Goal: Task Accomplishment & Management: Use online tool/utility

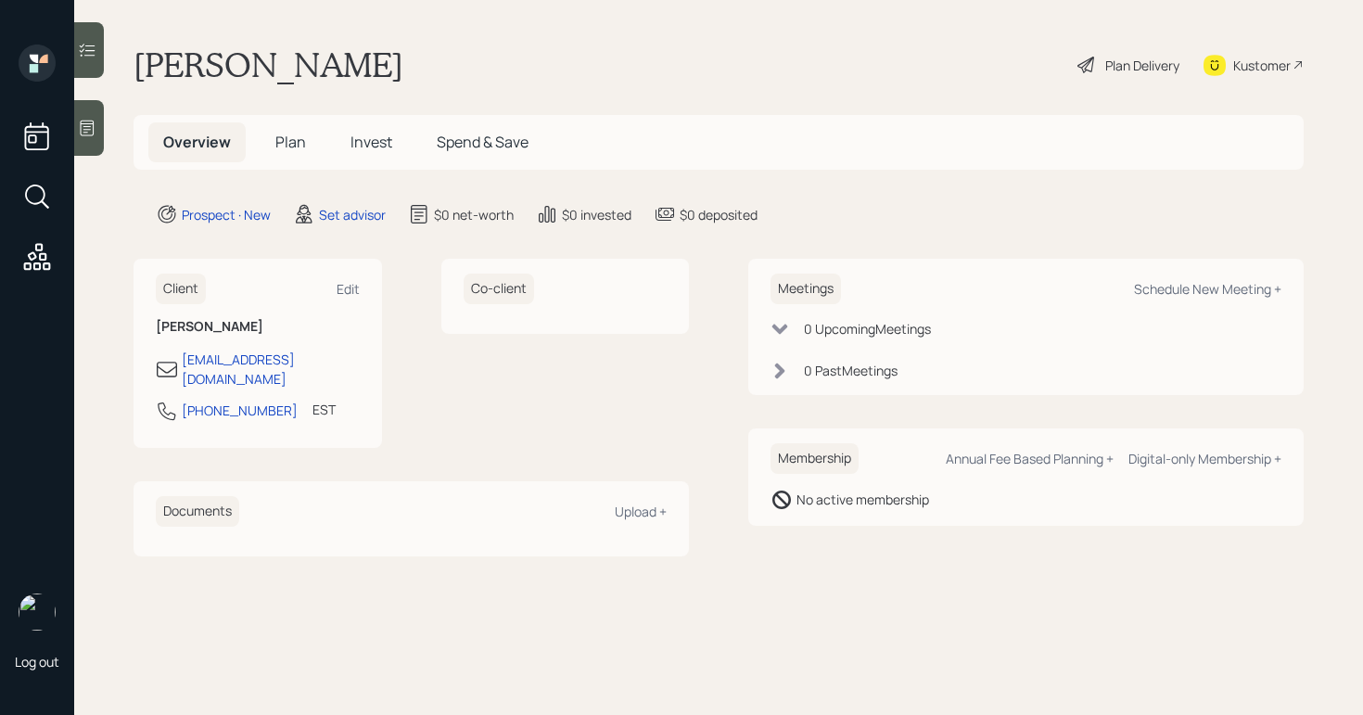
click at [83, 129] on icon at bounding box center [88, 129] width 14 height 16
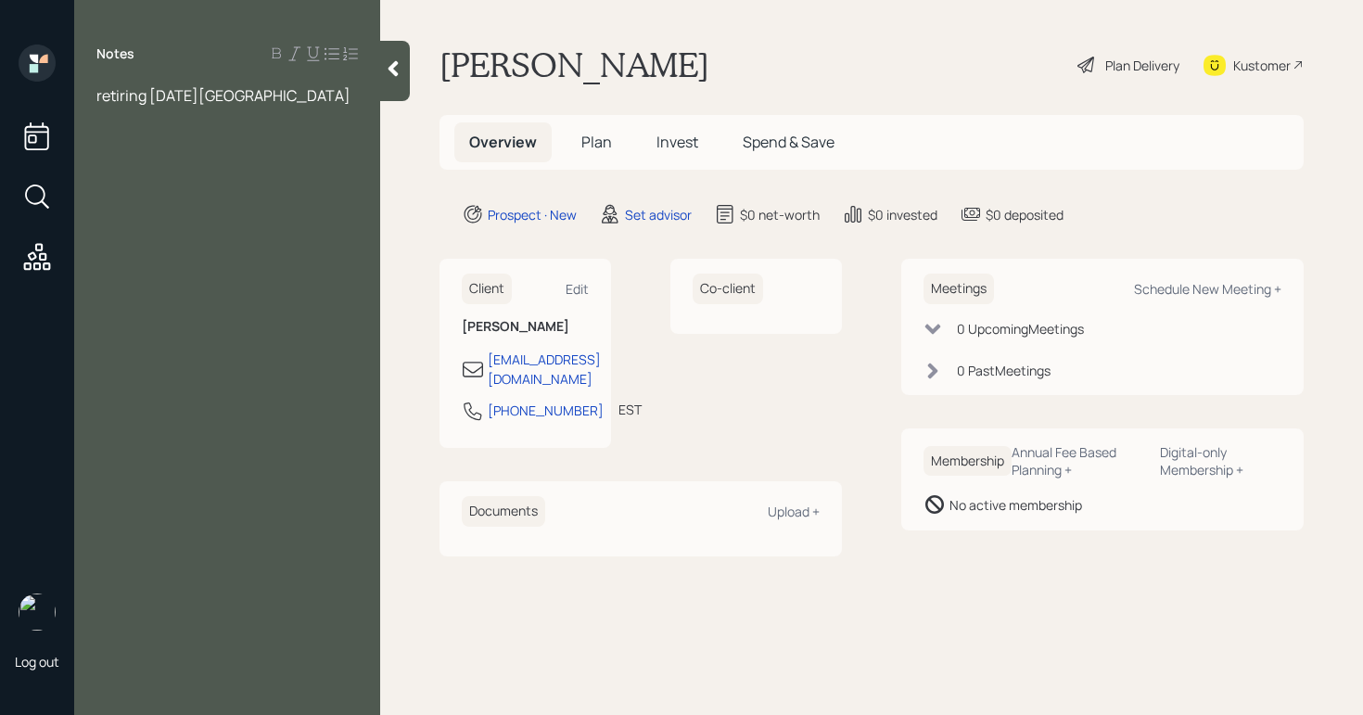
click at [279, 99] on div "retiring [DATE][GEOGRAPHIC_DATA]" at bounding box center [226, 95] width 261 height 20
click at [95, 95] on div "retiring [DATE] 403B $50k" at bounding box center [227, 105] width 306 height 41
click at [99, 96] on span "retiring [DATE][GEOGRAPHIC_DATA]" at bounding box center [223, 95] width 254 height 20
click at [173, 68] on div "Notes retiring [DATE] 403B $50k" at bounding box center [227, 368] width 306 height 648
click at [160, 87] on div at bounding box center [226, 95] width 261 height 20
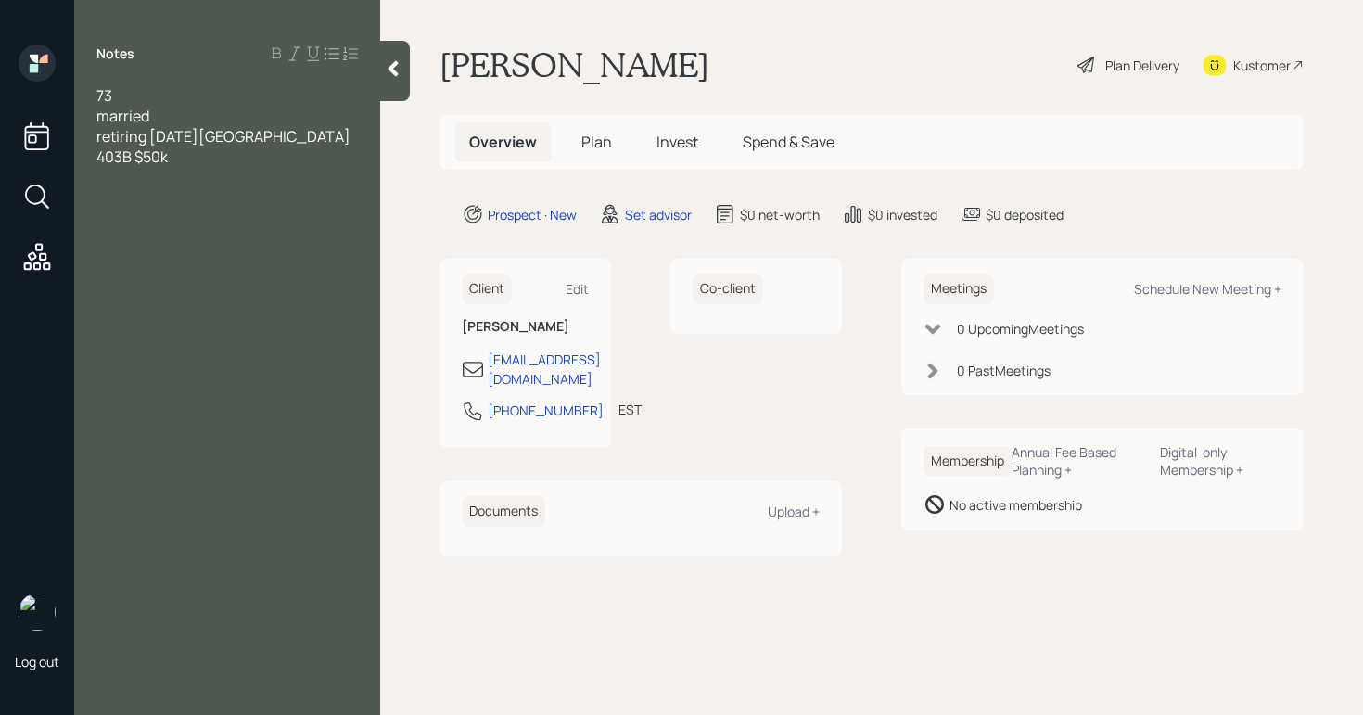
click at [273, 159] on div "403B $50k" at bounding box center [226, 156] width 261 height 20
click at [197, 120] on div "married" at bounding box center [226, 116] width 261 height 20
drag, startPoint x: 97, startPoint y: 181, endPoint x: 190, endPoint y: 194, distance: 93.6
click at [190, 194] on div "Notes 73 married nurse retiring [DATE] 403B $50k" at bounding box center [227, 368] width 306 height 648
click at [206, 187] on div "Notes 73 married nurse retiring [DATE] 403B $50k" at bounding box center [227, 368] width 306 height 648
